Goal: Find specific page/section: Find specific page/section

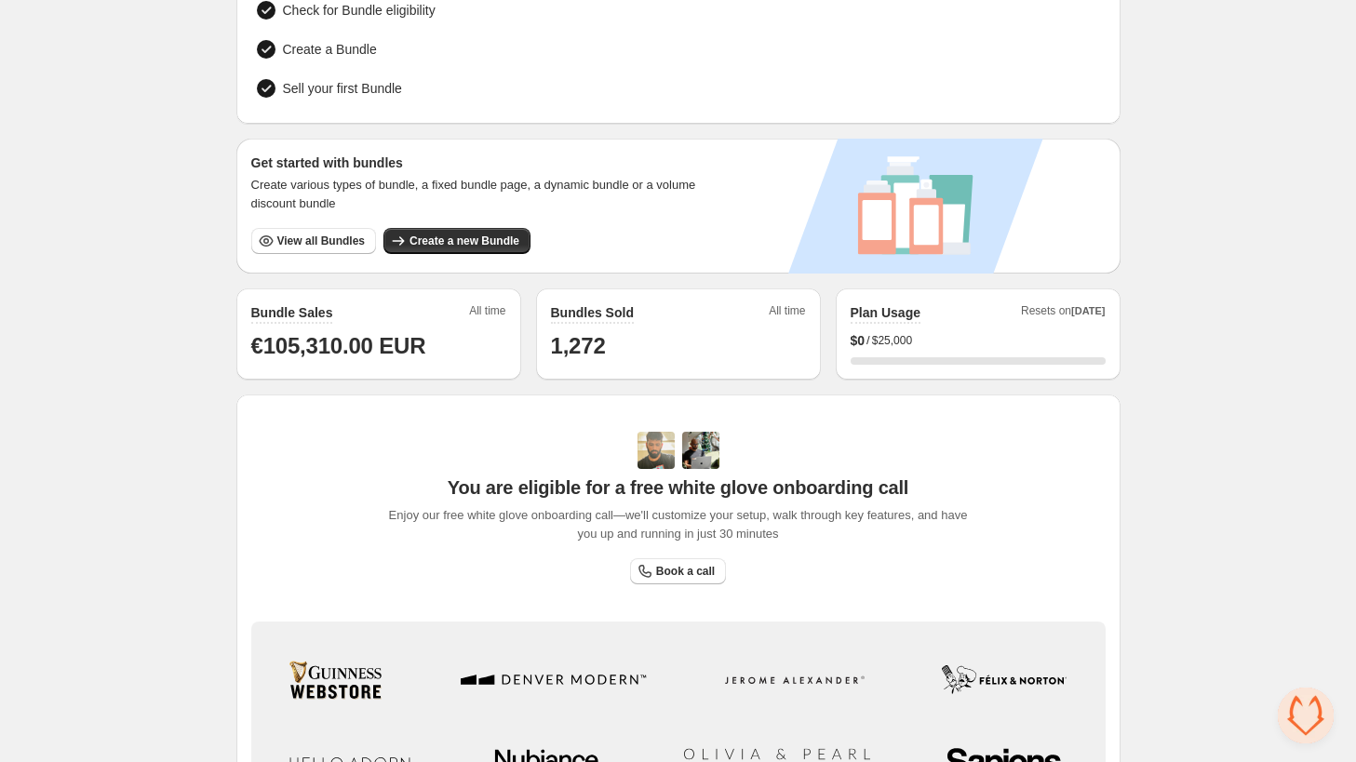
scroll to position [201, 0]
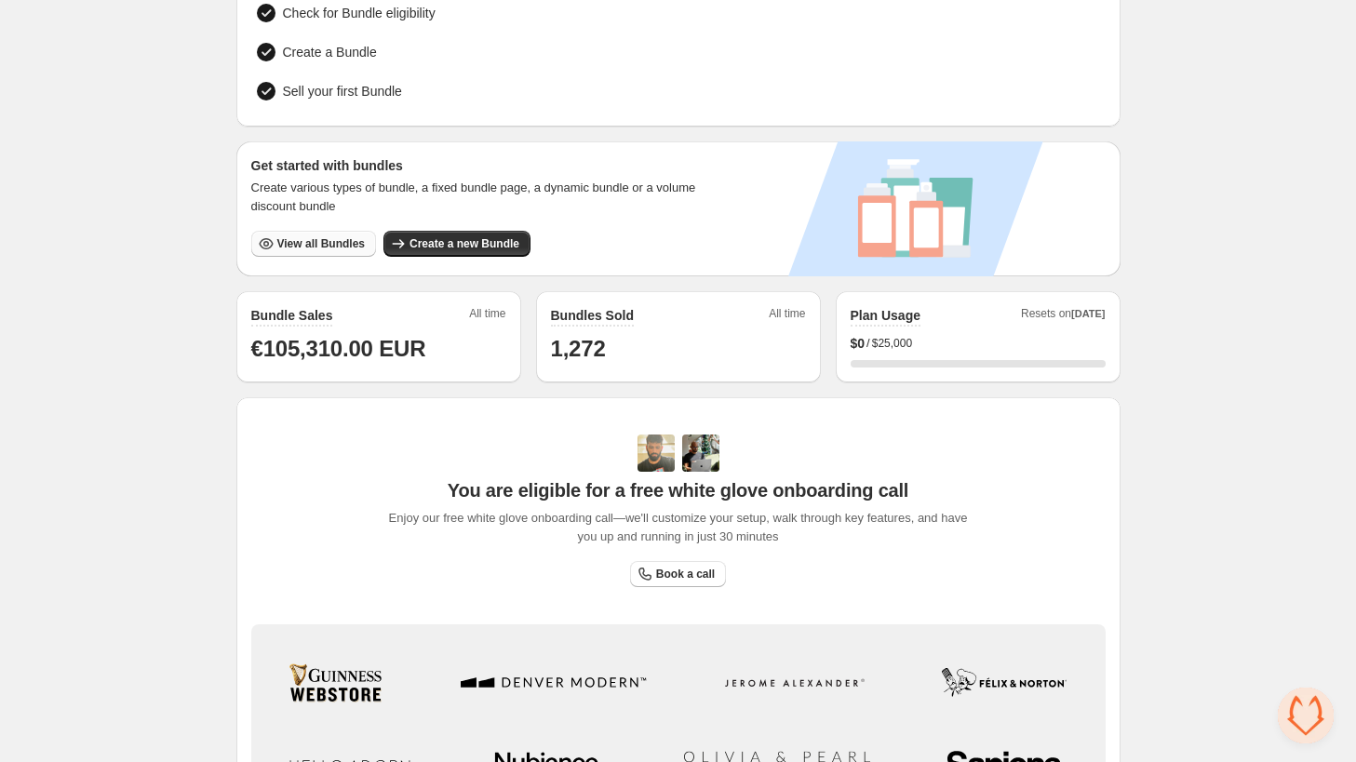
click at [323, 247] on button "View all Bundles" at bounding box center [313, 244] width 125 height 26
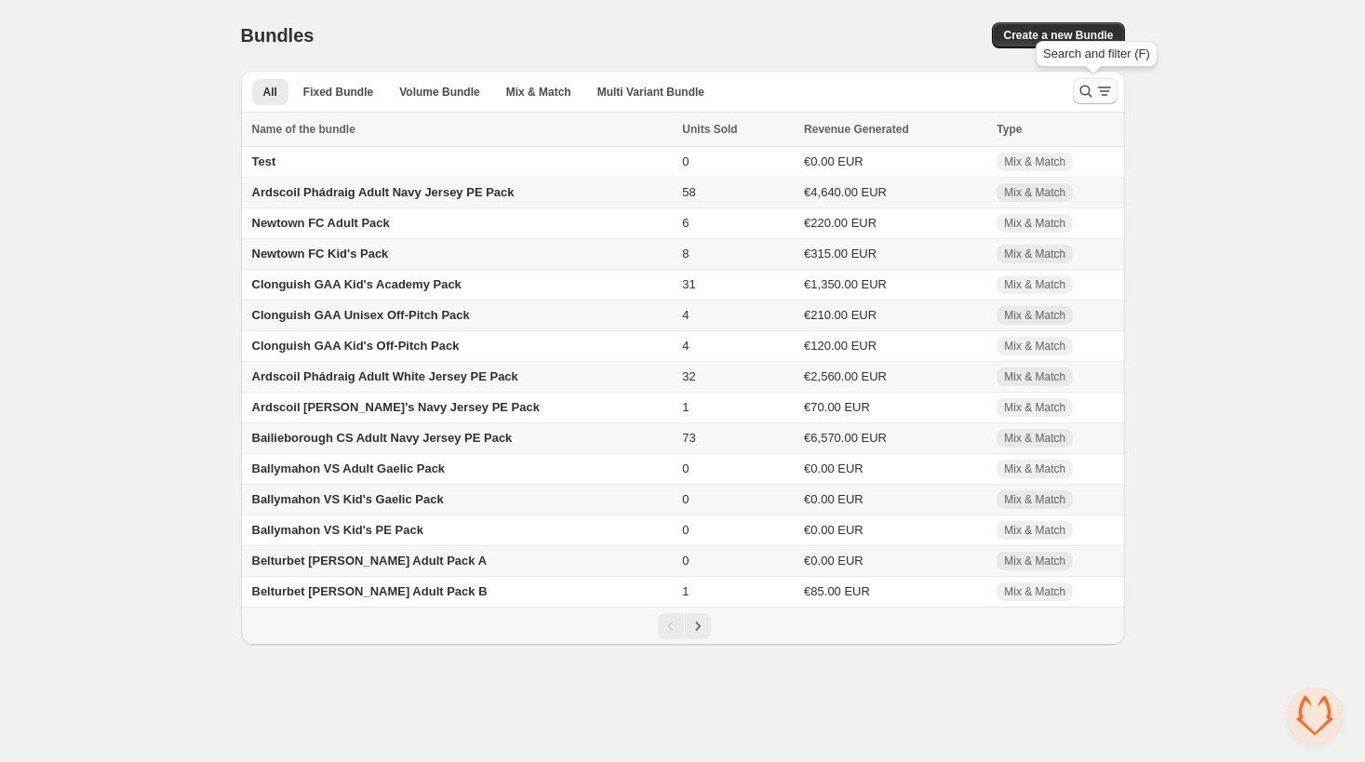
click at [1080, 92] on icon "Search and filter results" at bounding box center [1086, 92] width 12 height 12
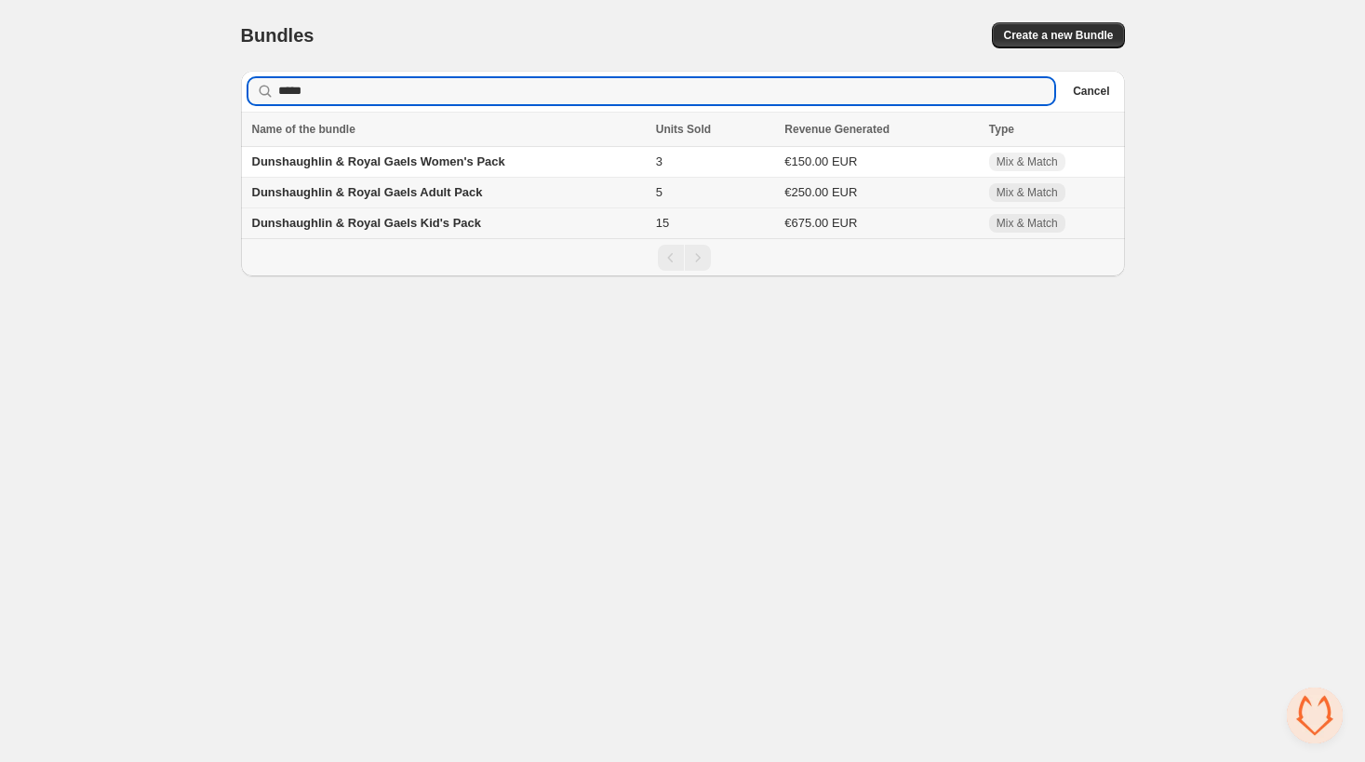
type input "*****"
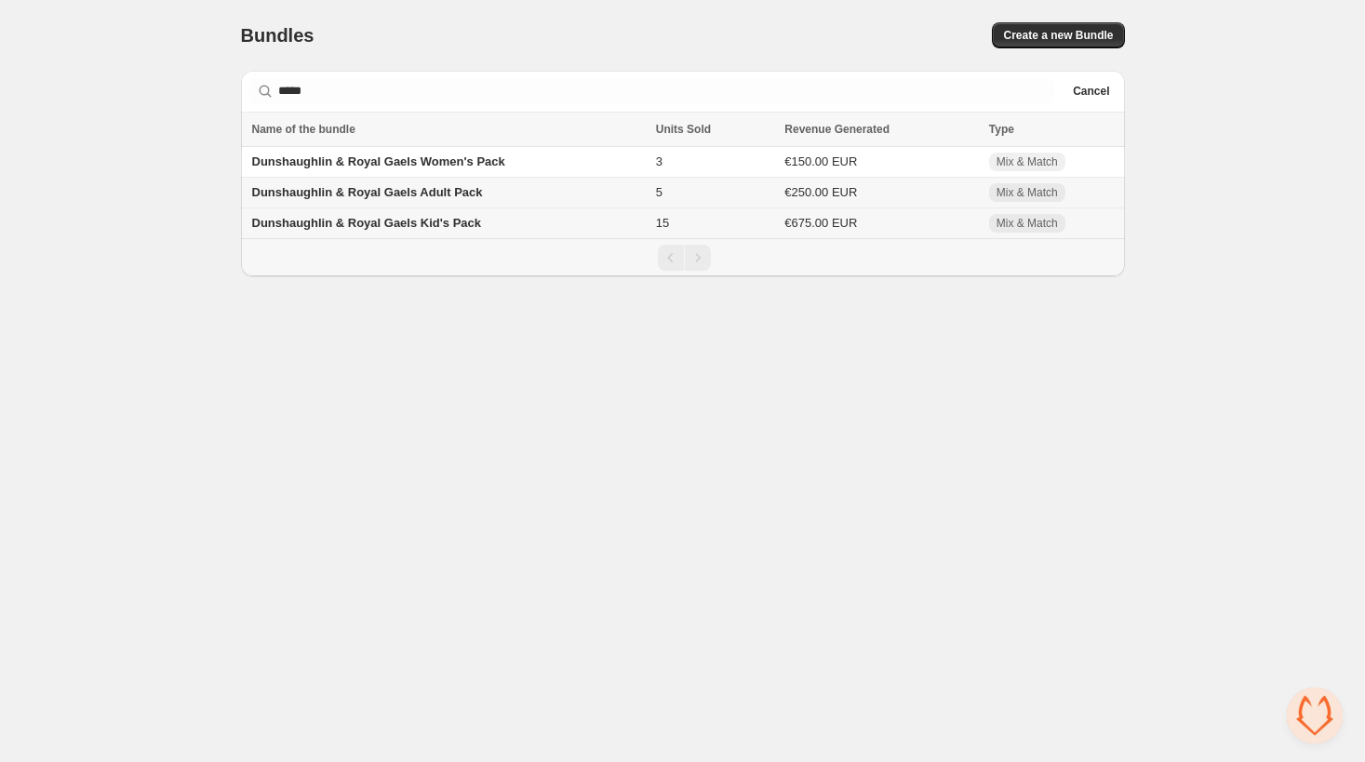
click at [419, 219] on span "Dunshaughlin & Royal Gaels Kid's Pack" at bounding box center [367, 223] width 230 height 14
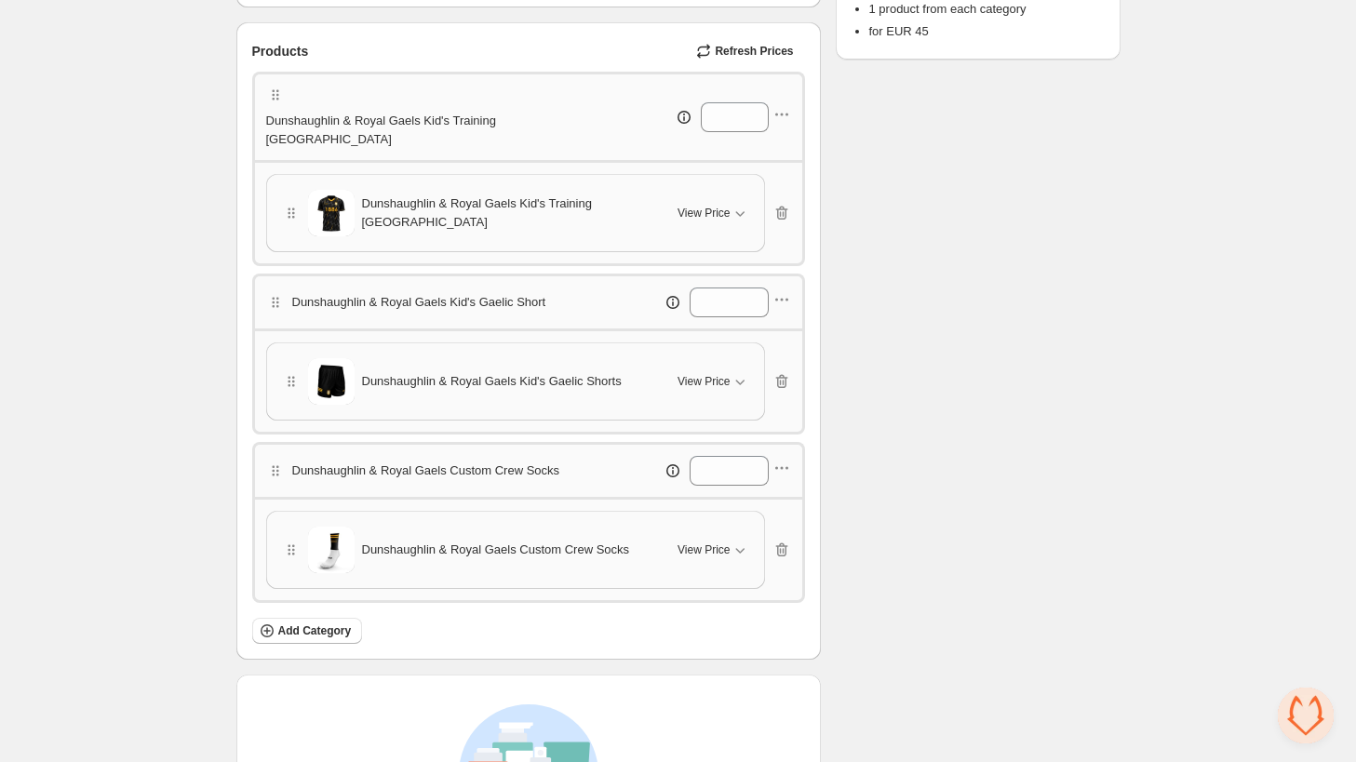
scroll to position [459, 0]
click at [784, 379] on icon "button" at bounding box center [783, 382] width 2 height 6
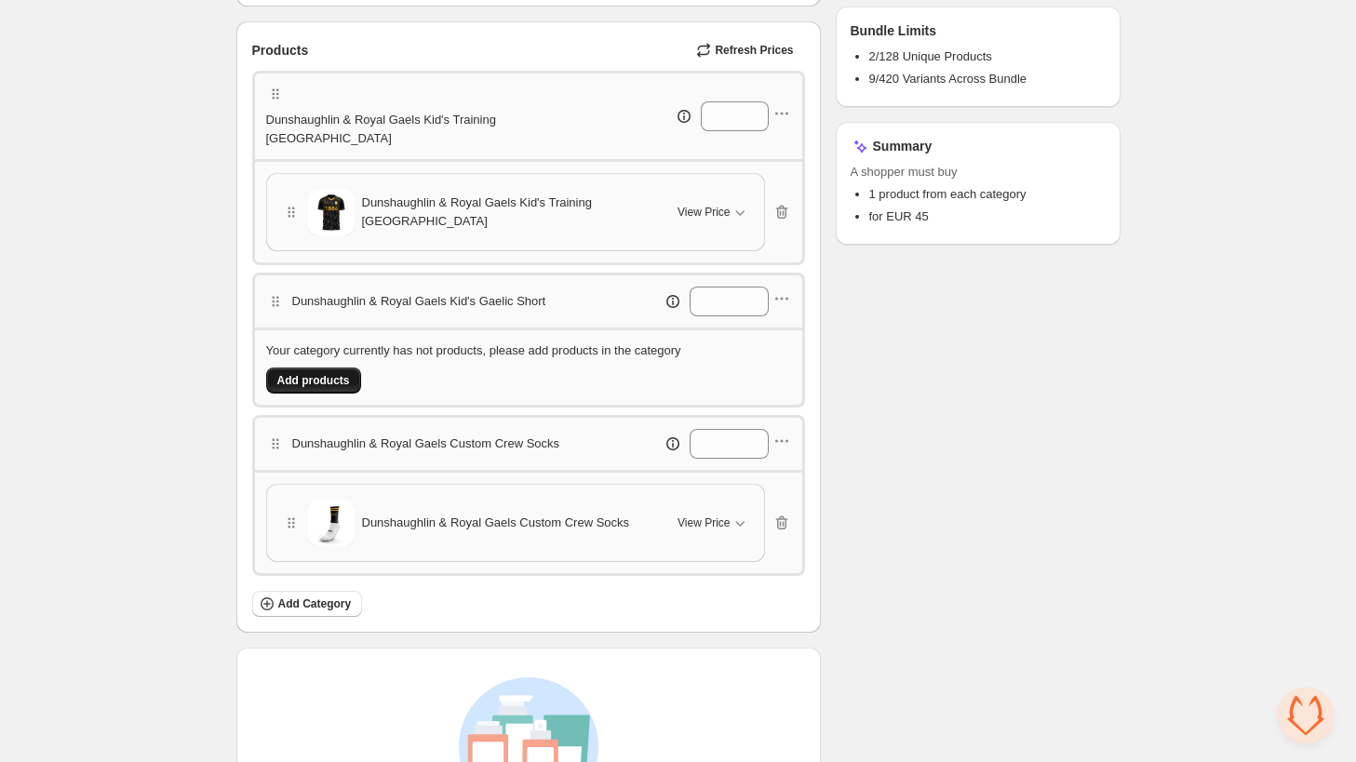
click at [346, 368] on button "Add products" at bounding box center [313, 381] width 95 height 26
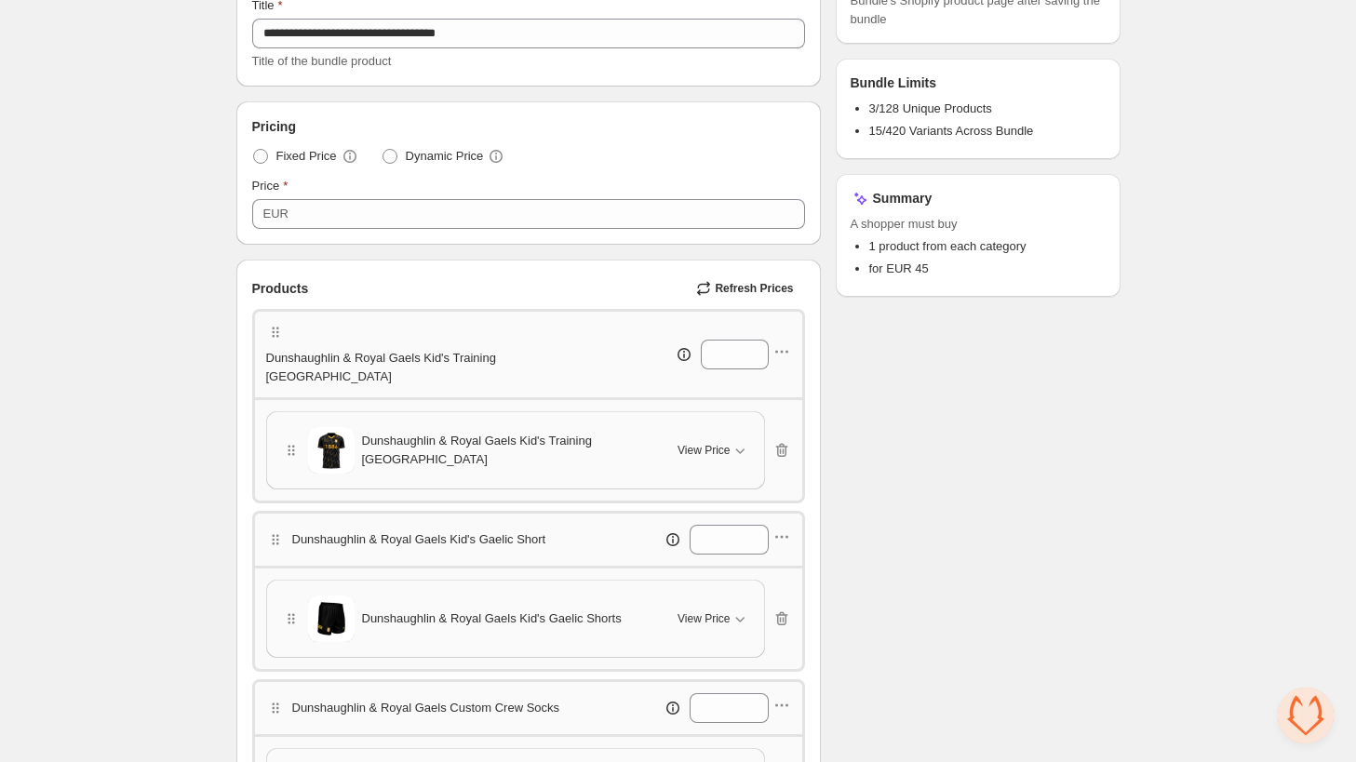
scroll to position [215, 0]
